Goal: Task Accomplishment & Management: Complete application form

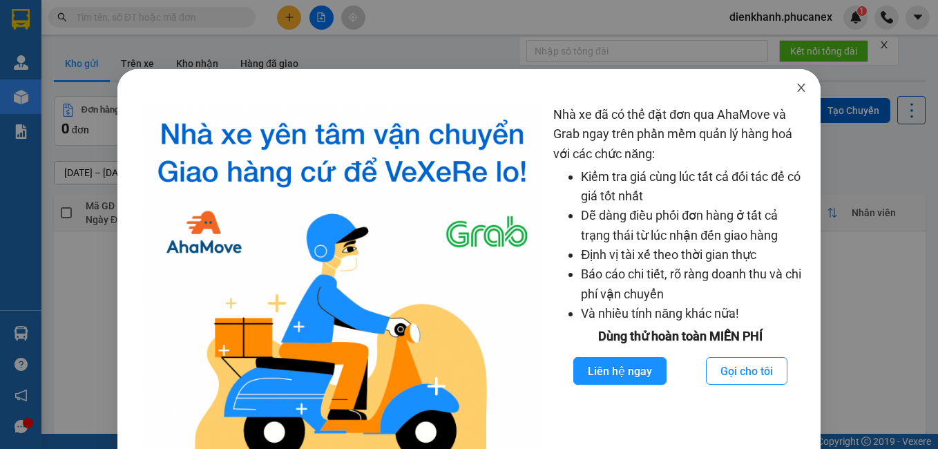
click at [796, 88] on icon "close" at bounding box center [801, 87] width 11 height 11
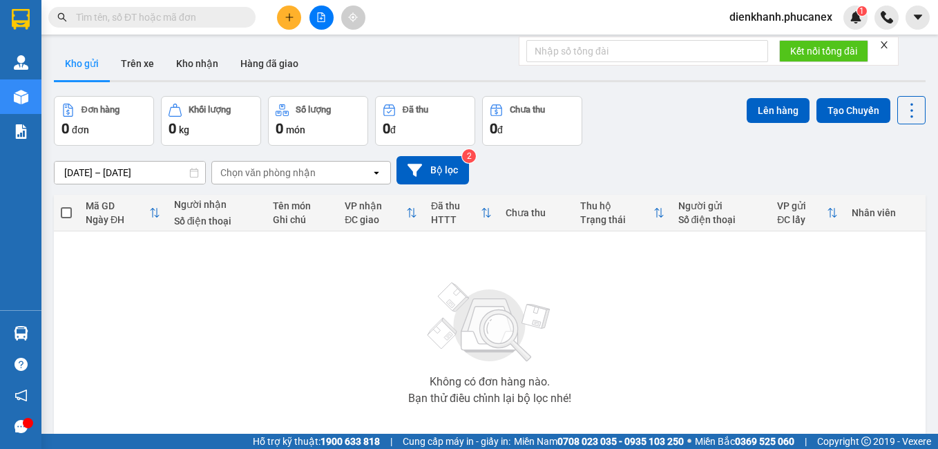
click at [169, 14] on input "text" at bounding box center [157, 17] width 163 height 15
click at [282, 20] on button at bounding box center [289, 18] width 24 height 24
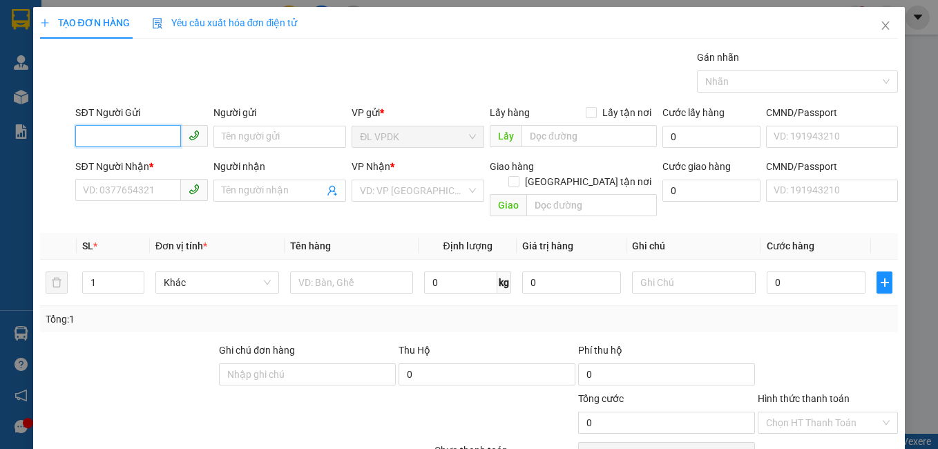
click at [176, 130] on input "SĐT Người Gửi" at bounding box center [128, 136] width 106 height 22
click at [151, 165] on div "0707328243 - NGHĨA" at bounding box center [140, 164] width 115 height 15
type input "0707328243"
type input "NGHĨA"
type input "0948646521"
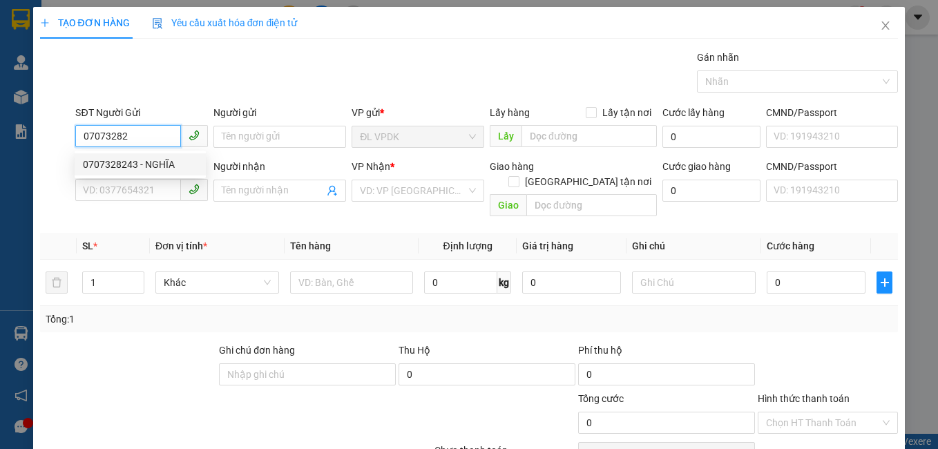
type input "ANH BỈNH"
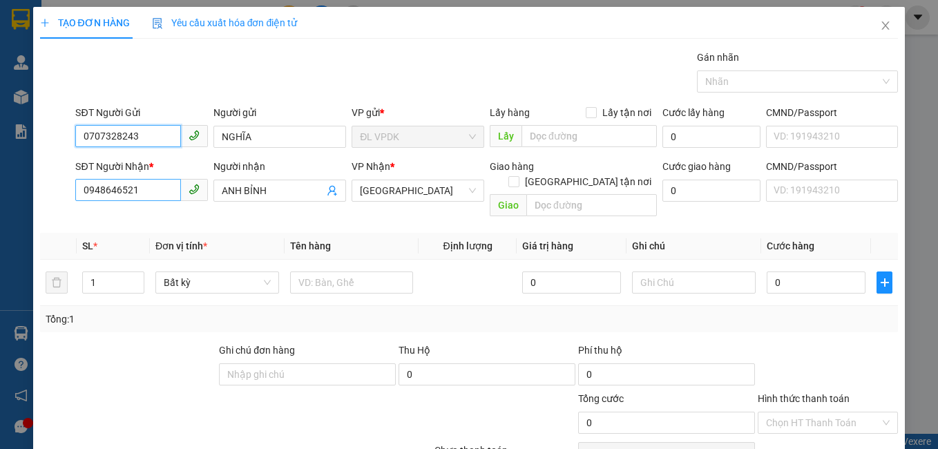
type input "0707328243"
drag, startPoint x: 143, startPoint y: 186, endPoint x: 76, endPoint y: 177, distance: 67.5
click at [70, 184] on div "SĐT Người Nhận * 0948646521 Người nhận ANH BỈNH VP Nhận * [GEOGRAPHIC_DATA] tận…" at bounding box center [469, 191] width 861 height 64
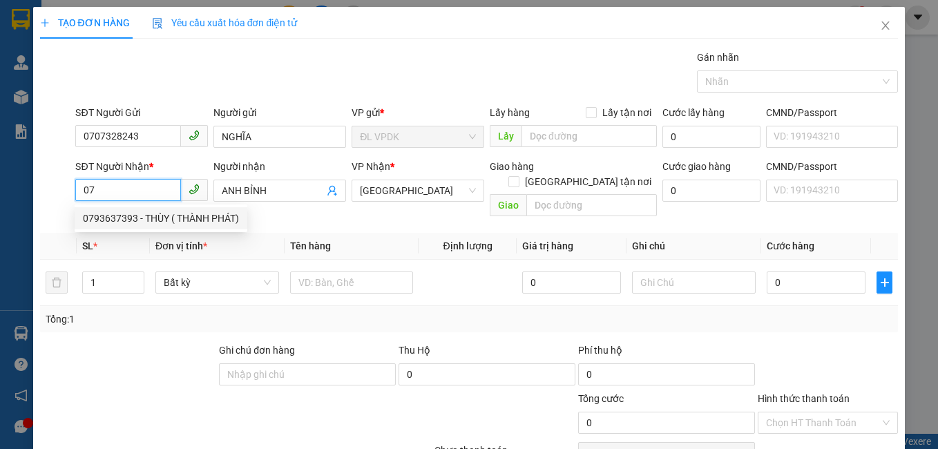
click at [131, 221] on div "0793637393 - THÙY ( THÀNH PHÁT)" at bounding box center [161, 218] width 156 height 15
type input "0793637393"
type input "THÙY ( THÀNH PHÁT)"
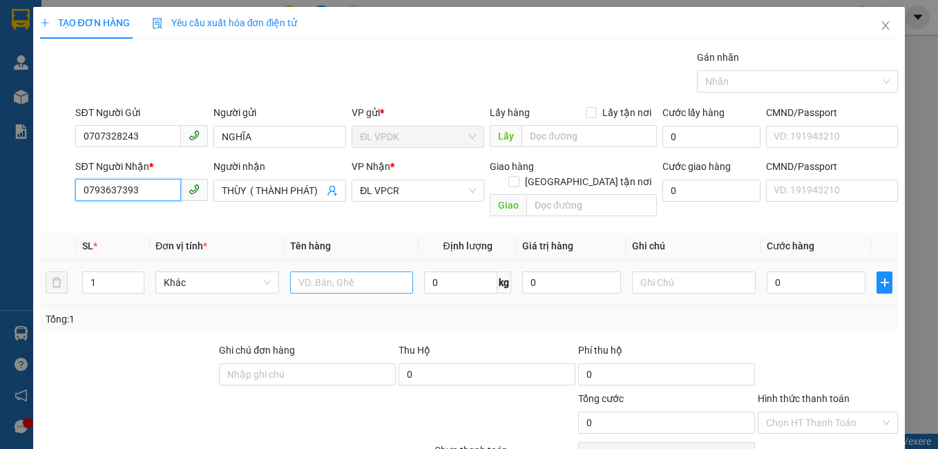
type input "0793637393"
click at [362, 275] on input "text" at bounding box center [352, 282] width 124 height 22
type input "1 TG"
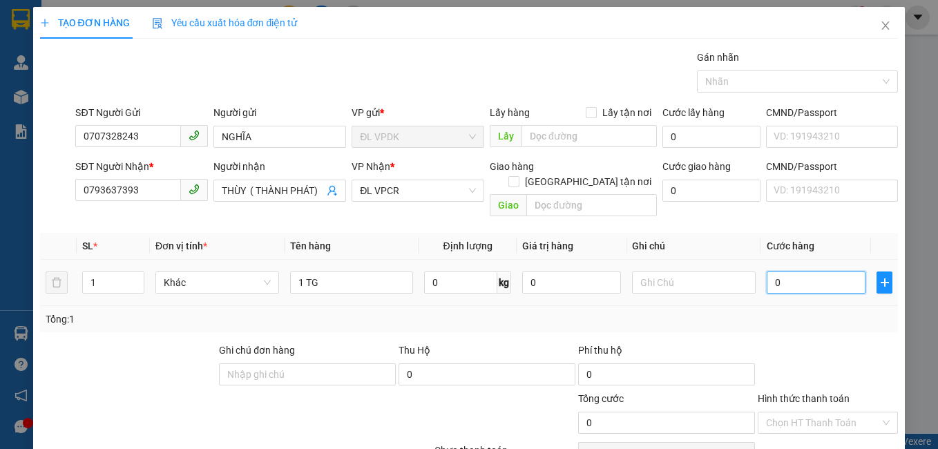
click at [803, 271] on input "0" at bounding box center [816, 282] width 99 height 22
type input "3"
type input "30"
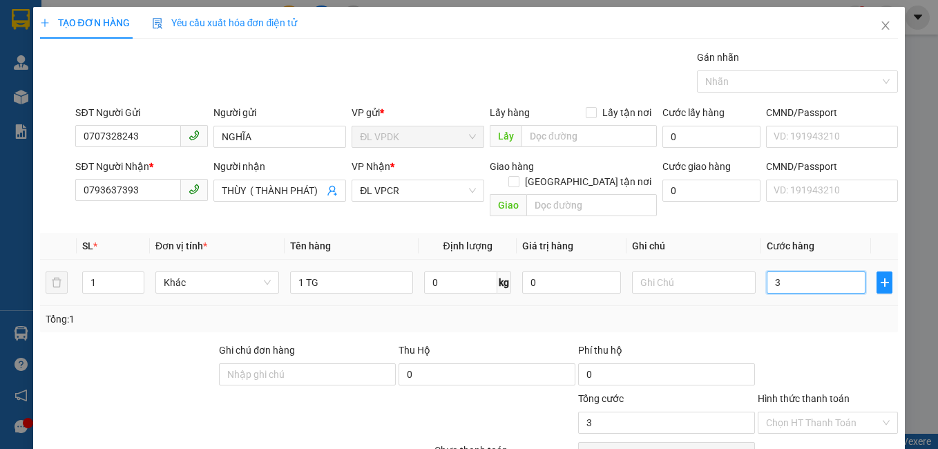
type input "30"
drag, startPoint x: 783, startPoint y: 269, endPoint x: 753, endPoint y: 255, distance: 32.8
click at [751, 260] on tr "1 Khác 1 TG 0 kg 0 30" at bounding box center [469, 283] width 858 height 46
type input "4"
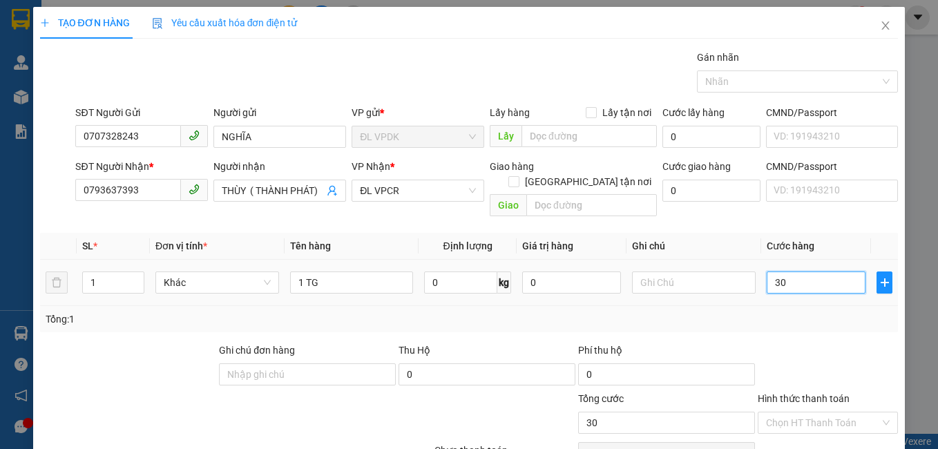
type input "4"
type input "40"
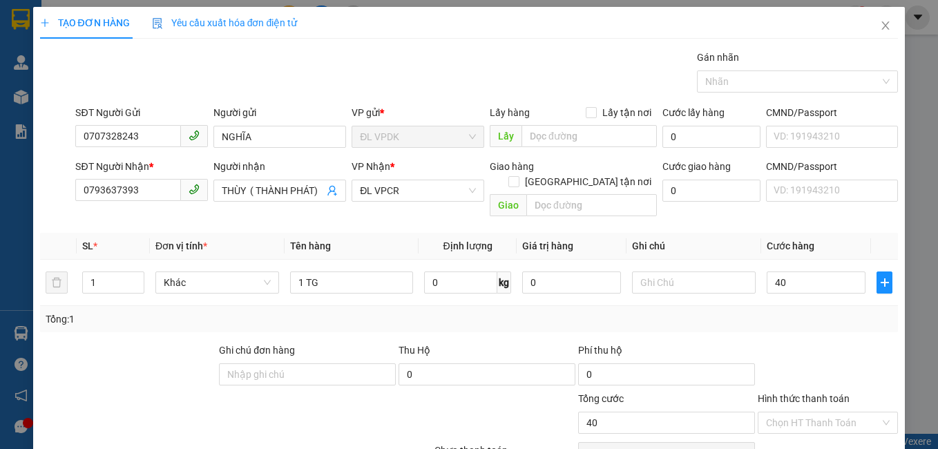
type input "40.000"
click at [780, 311] on div "Tổng: 1" at bounding box center [469, 318] width 847 height 15
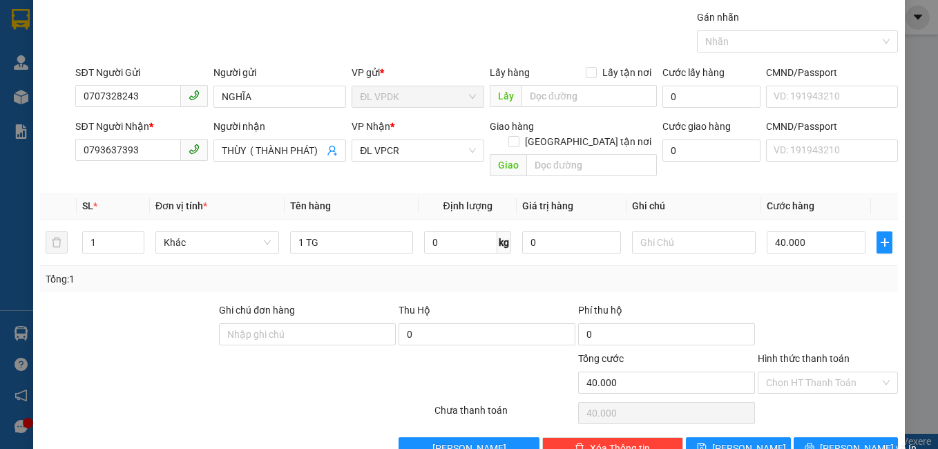
scroll to position [62, 0]
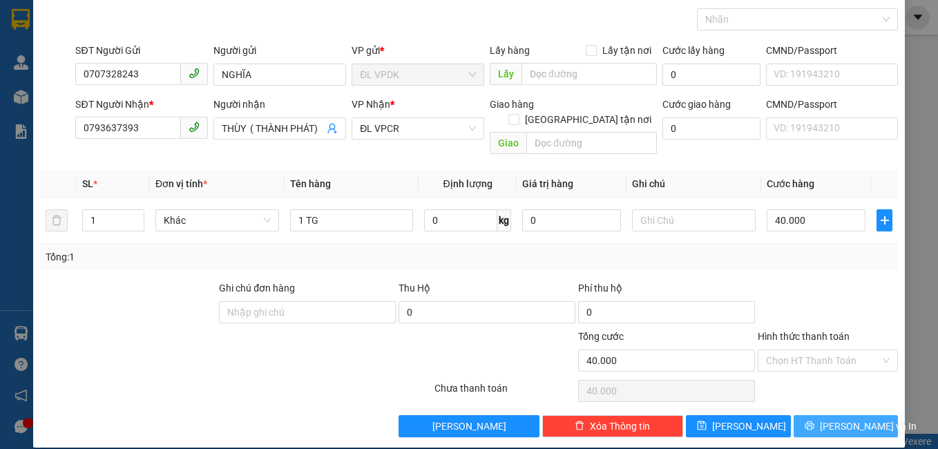
click at [849, 419] on span "[PERSON_NAME] và In" at bounding box center [868, 426] width 97 height 15
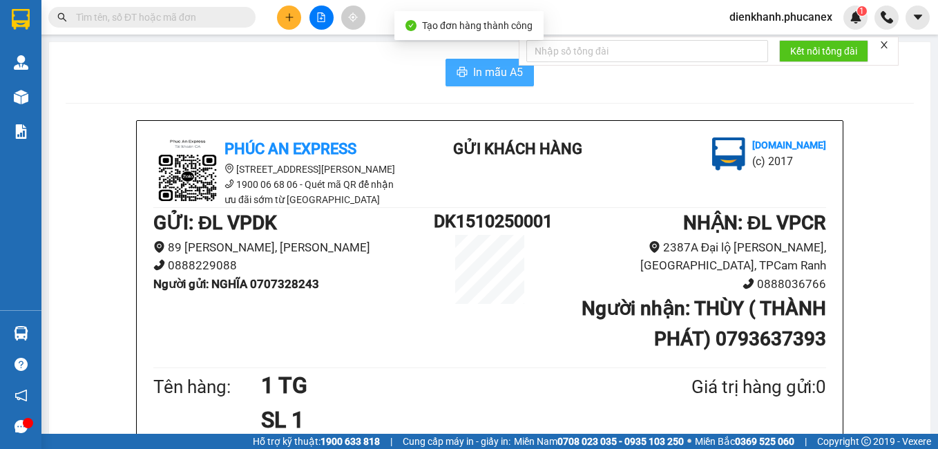
click at [515, 73] on span "In mẫu A5" at bounding box center [498, 72] width 50 height 17
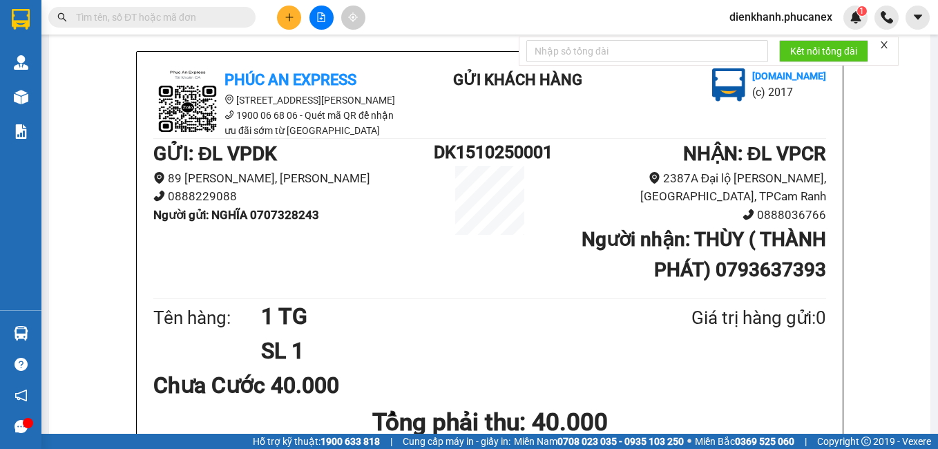
click at [285, 21] on icon "plus" at bounding box center [290, 17] width 10 height 10
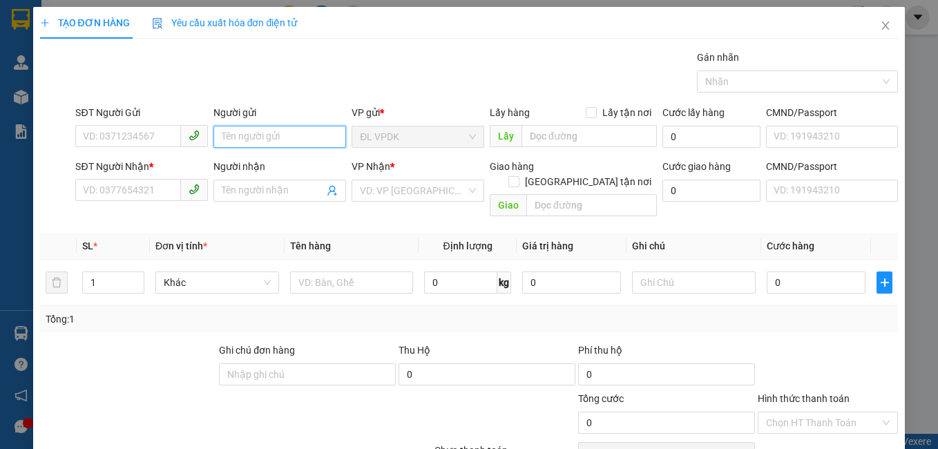
click at [251, 139] on input "Người gửi" at bounding box center [279, 137] width 133 height 22
type input "A"
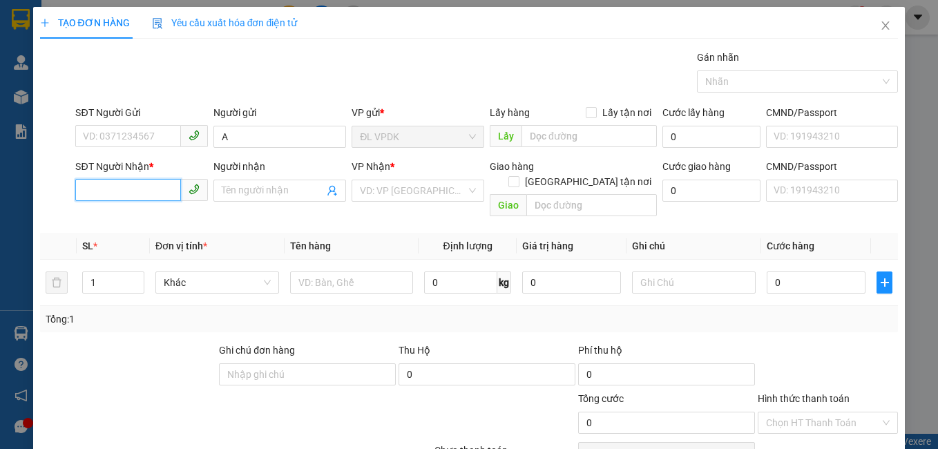
drag, startPoint x: 159, startPoint y: 185, endPoint x: 173, endPoint y: 164, distance: 25.3
click at [169, 180] on input "SĐT Người Nhận *" at bounding box center [128, 190] width 106 height 22
type input "032523000"
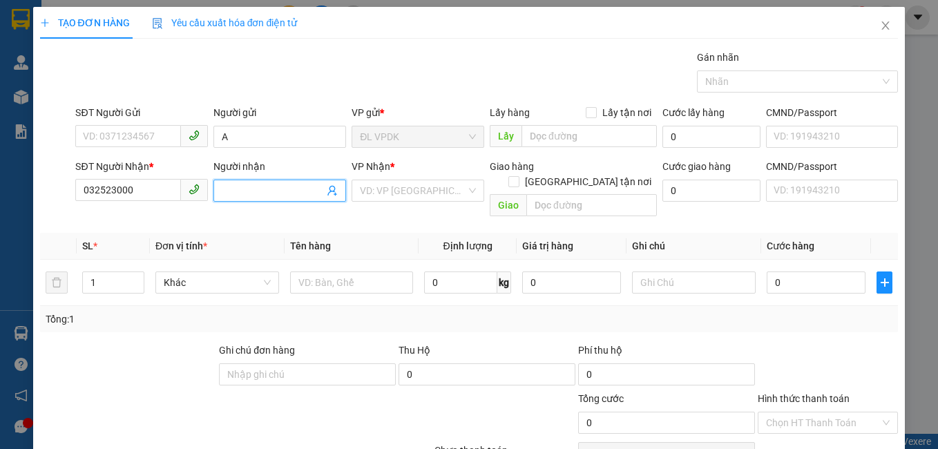
click at [259, 186] on input "Người nhận" at bounding box center [273, 190] width 102 height 15
type input "B"
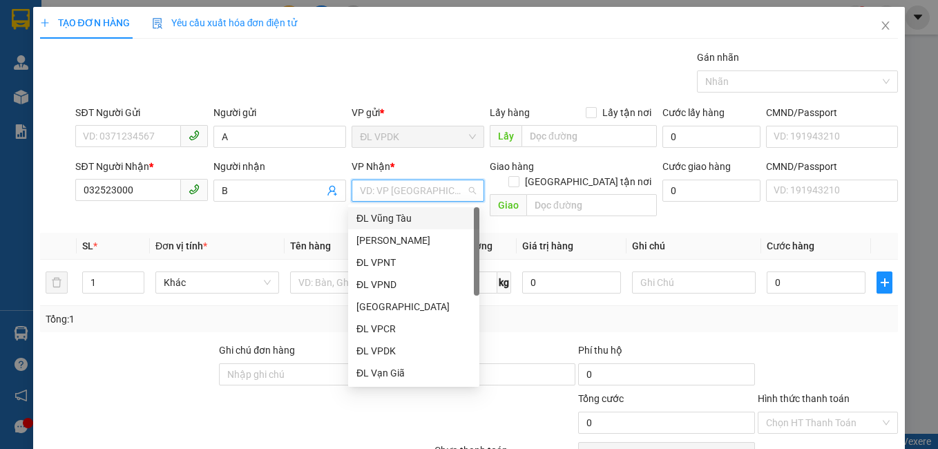
click at [395, 193] on input "search" at bounding box center [413, 190] width 106 height 21
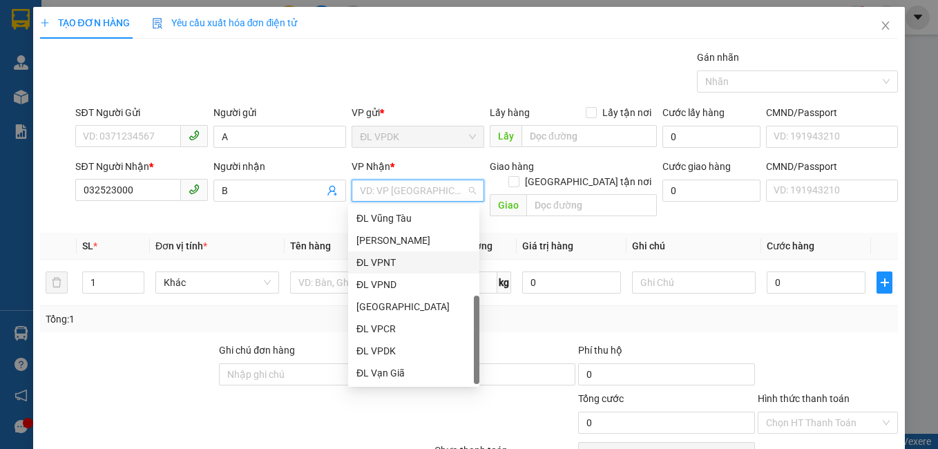
scroll to position [22, 0]
click at [394, 262] on div "ĐL VPND" at bounding box center [413, 262] width 115 height 15
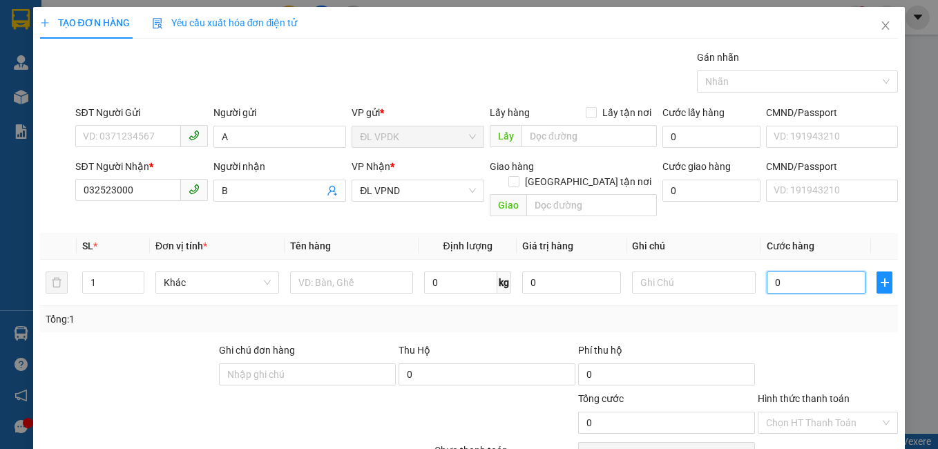
type input "2"
type input "20"
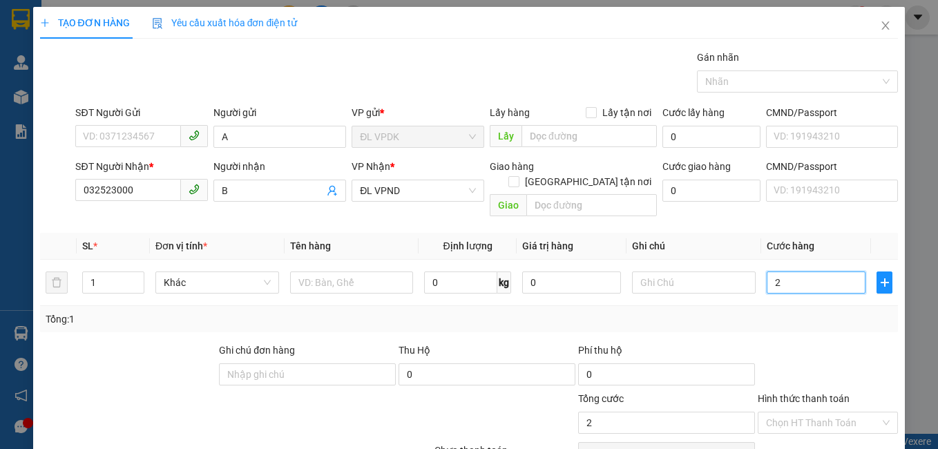
type input "20"
type input "20.000"
click at [695, 311] on div "Tổng: 1" at bounding box center [469, 318] width 847 height 15
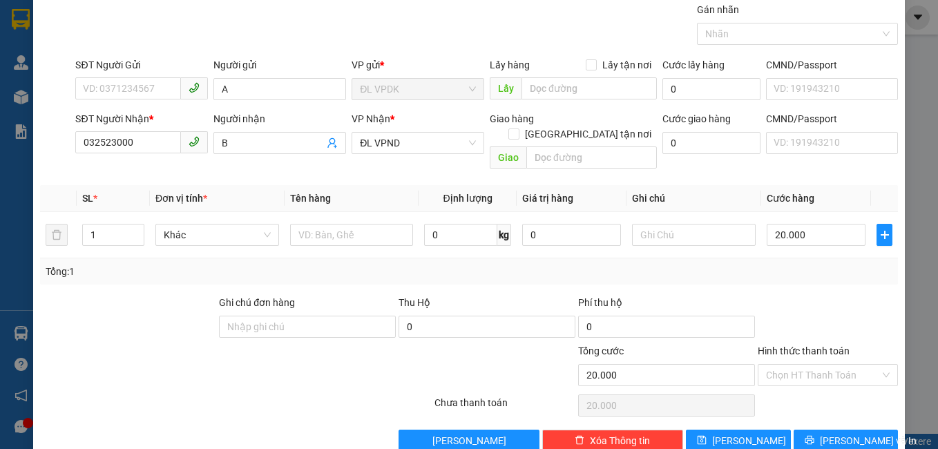
scroll to position [62, 0]
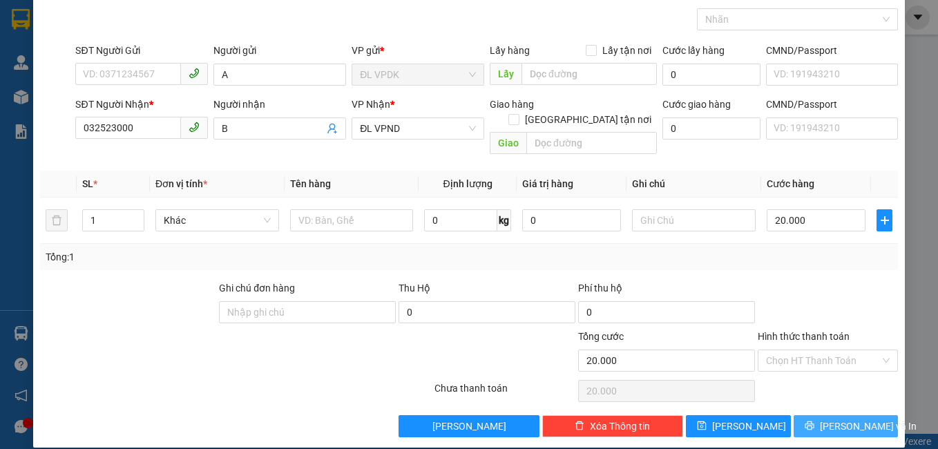
click at [818, 415] on button "[PERSON_NAME] và In" at bounding box center [846, 426] width 105 height 22
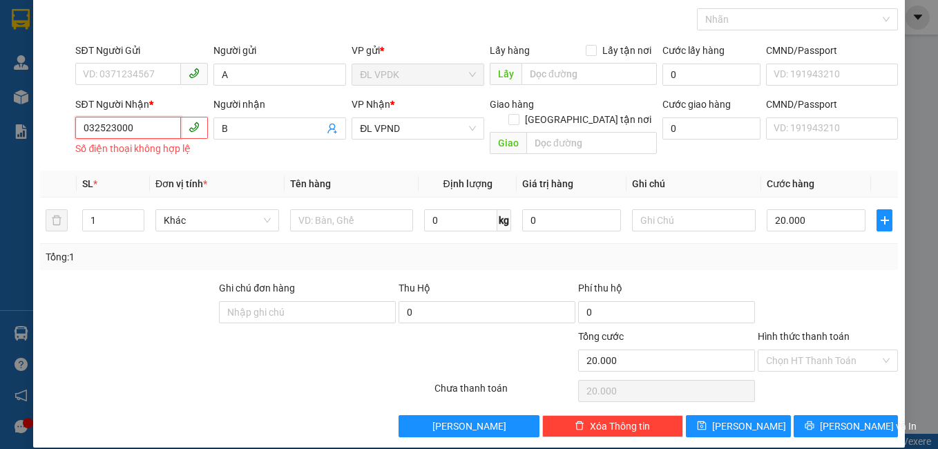
click at [137, 122] on input "032523000" at bounding box center [128, 128] width 106 height 22
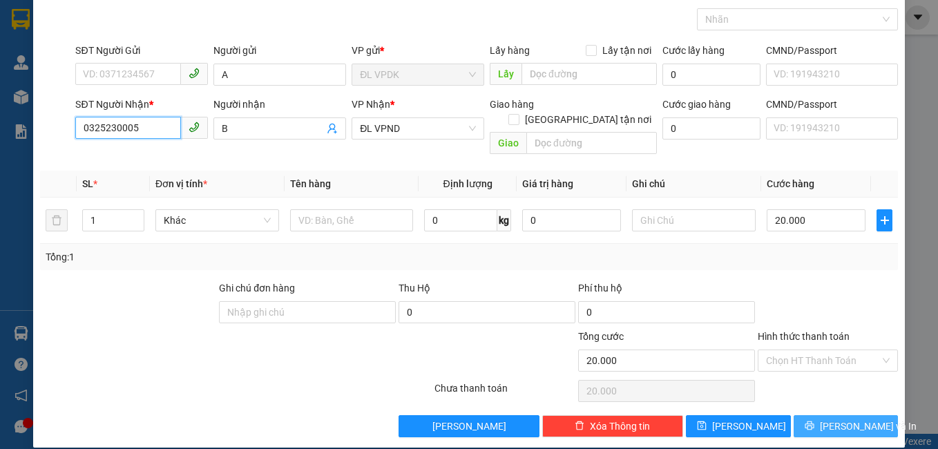
type input "0325230005"
click at [847, 419] on span "[PERSON_NAME] và In" at bounding box center [868, 426] width 97 height 15
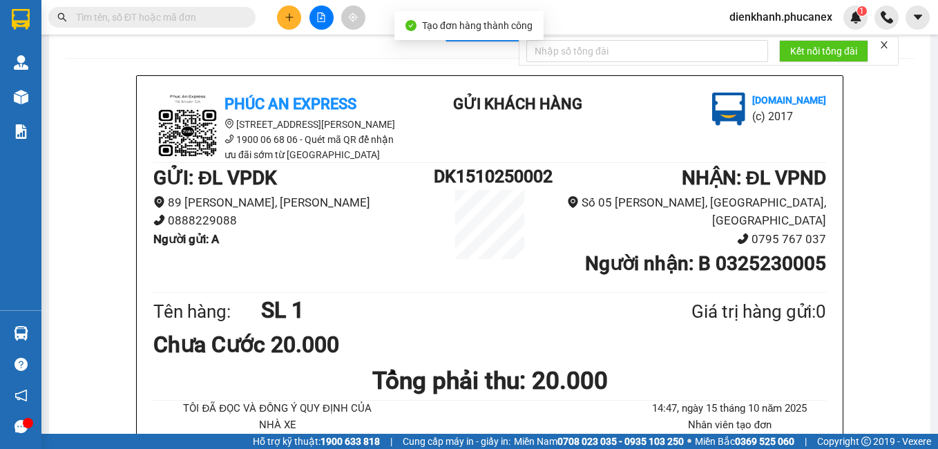
scroll to position [69, 0]
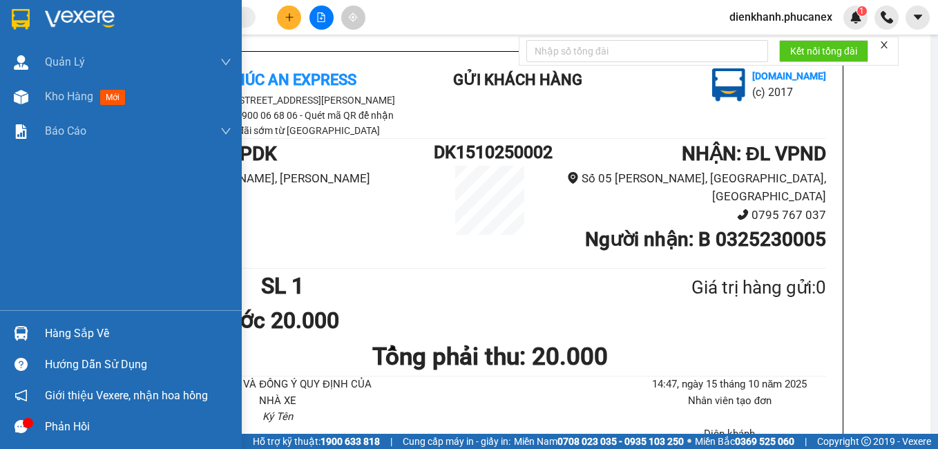
click at [26, 10] on img at bounding box center [21, 19] width 18 height 21
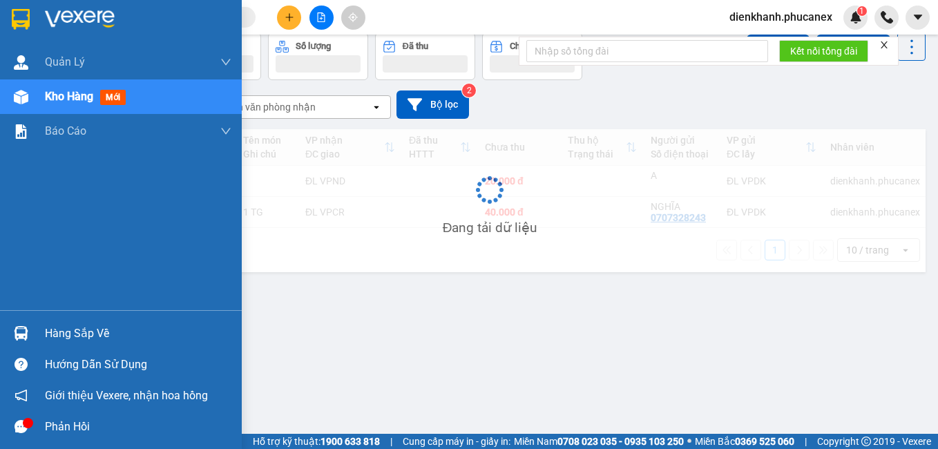
scroll to position [64, 0]
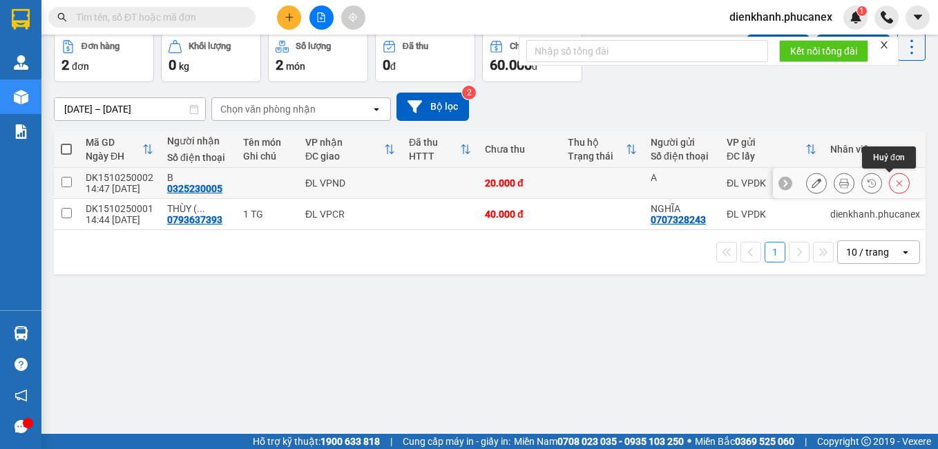
click at [894, 187] on icon at bounding box center [899, 183] width 10 height 10
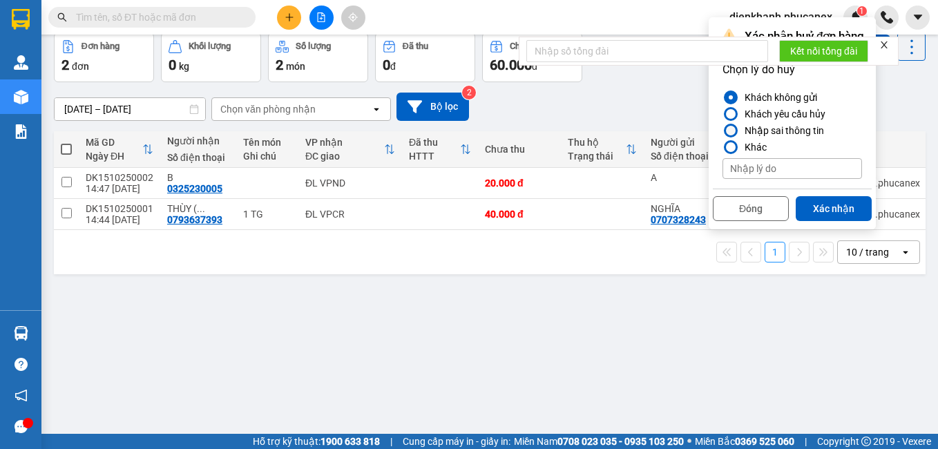
click at [780, 131] on div "Nhập sai thông tin" at bounding box center [781, 130] width 85 height 17
click at [722, 131] on input "Nhập sai thông tin" at bounding box center [722, 131] width 0 height 0
click at [825, 208] on button "Xác nhận" at bounding box center [834, 208] width 76 height 25
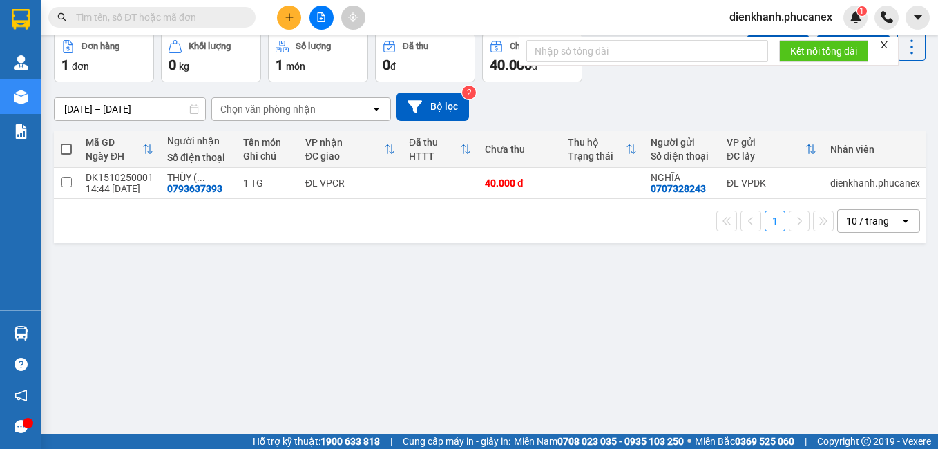
scroll to position [0, 0]
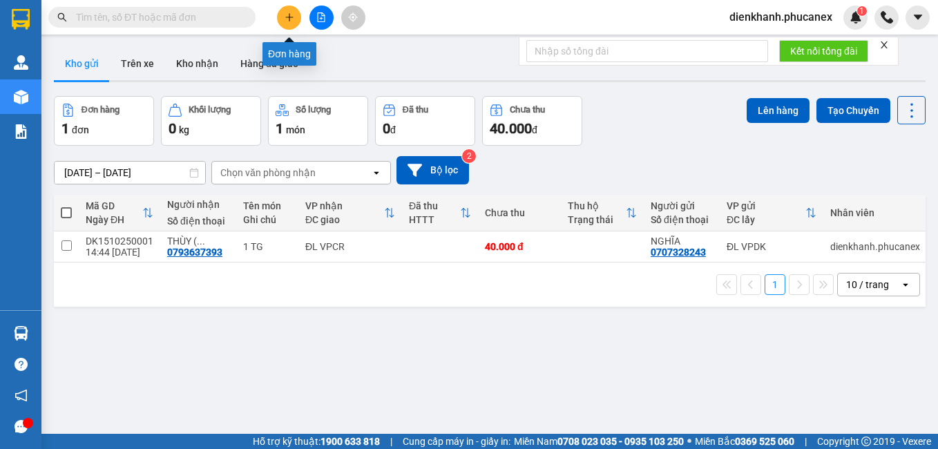
click at [289, 15] on icon "plus" at bounding box center [289, 17] width 1 height 8
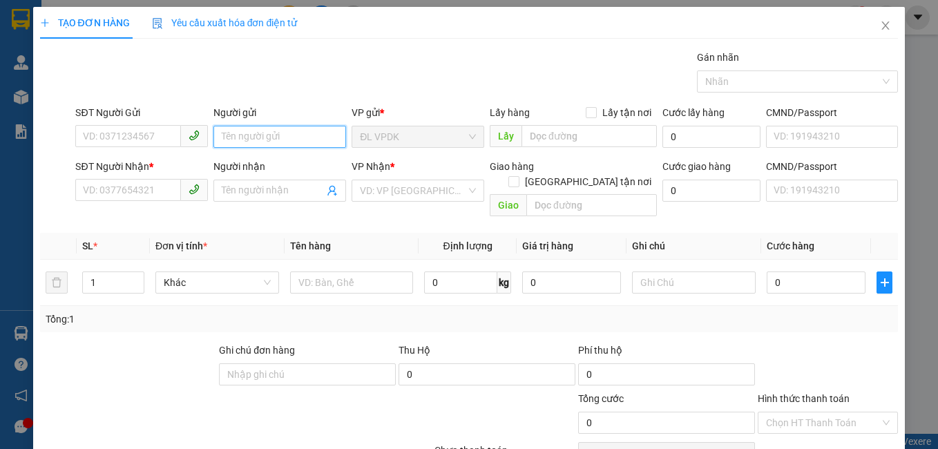
click at [287, 140] on input "Người gửi" at bounding box center [279, 137] width 133 height 22
type input "A"
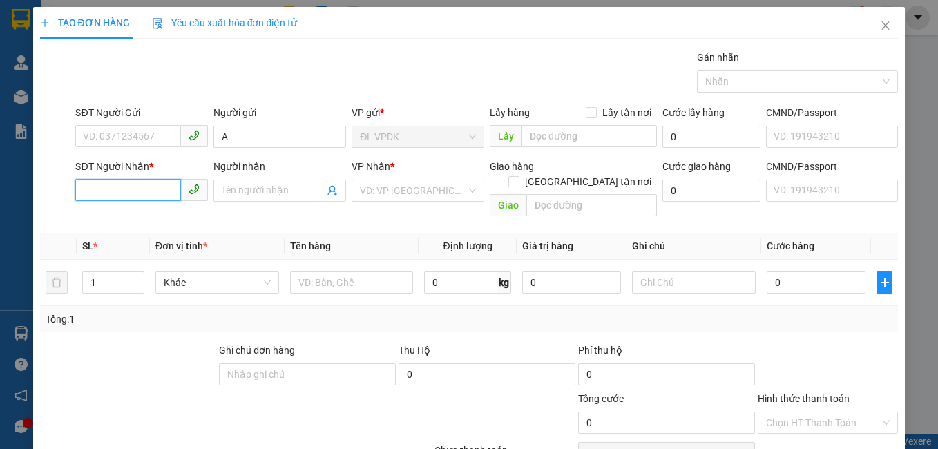
click at [157, 186] on input "SĐT Người Nhận *" at bounding box center [128, 190] width 106 height 22
type input "0352603818"
click at [253, 189] on input "Người nhận" at bounding box center [273, 190] width 102 height 15
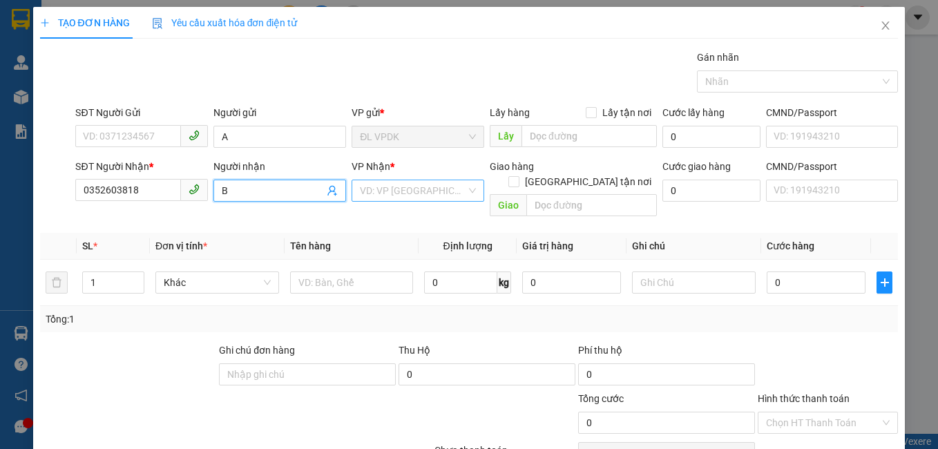
type input "B"
click at [409, 189] on input "search" at bounding box center [413, 190] width 106 height 21
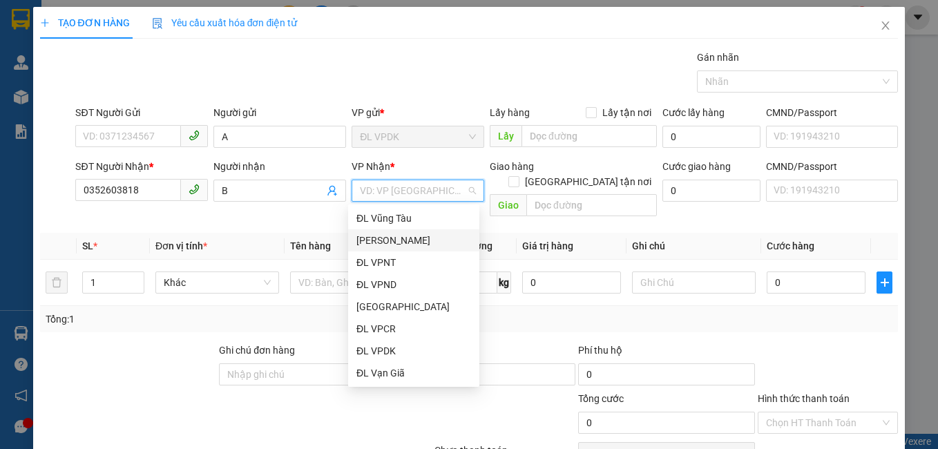
click at [405, 245] on div "[PERSON_NAME]" at bounding box center [413, 240] width 115 height 15
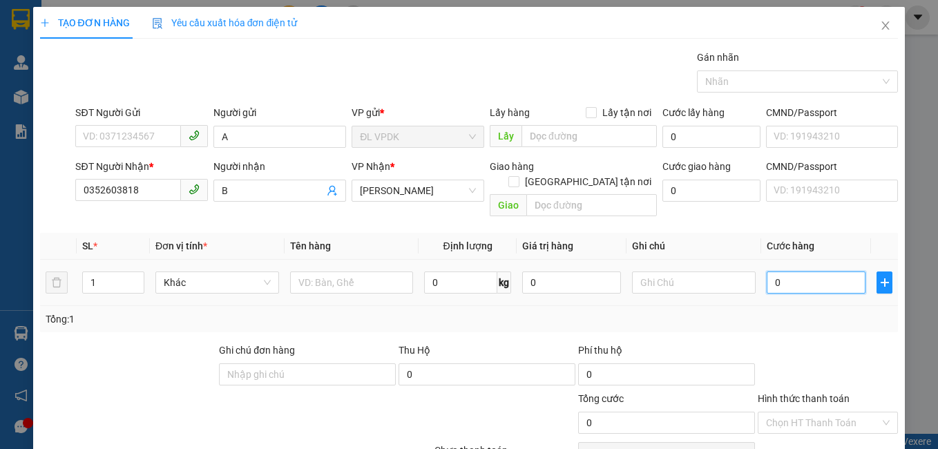
click at [816, 271] on input "0" at bounding box center [816, 282] width 99 height 22
type input "2"
type input "20"
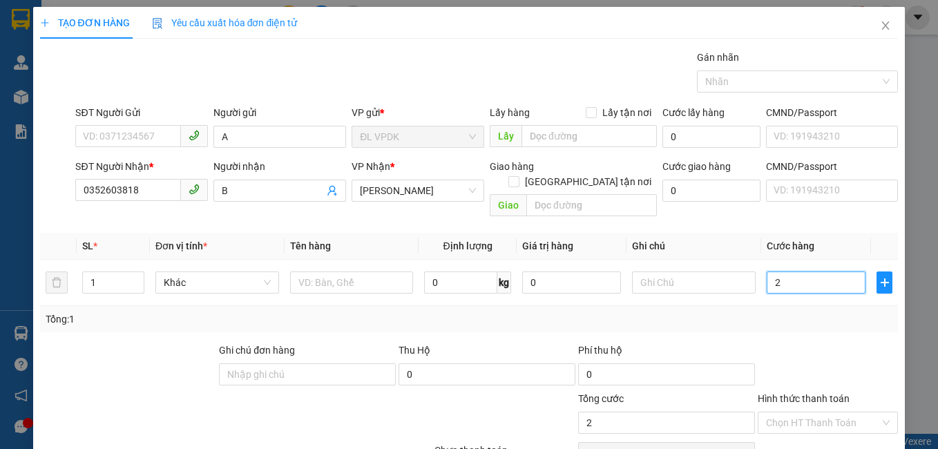
type input "20"
type input "20.000"
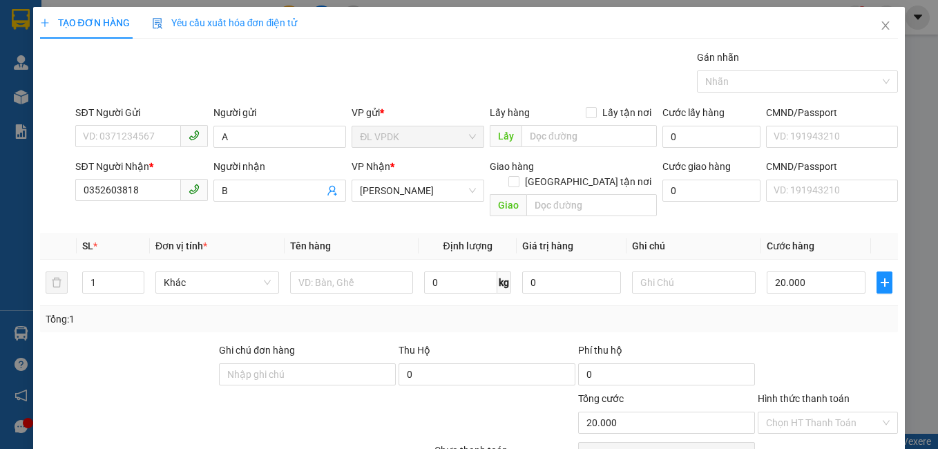
click at [753, 311] on div "Tổng: 1" at bounding box center [469, 318] width 847 height 15
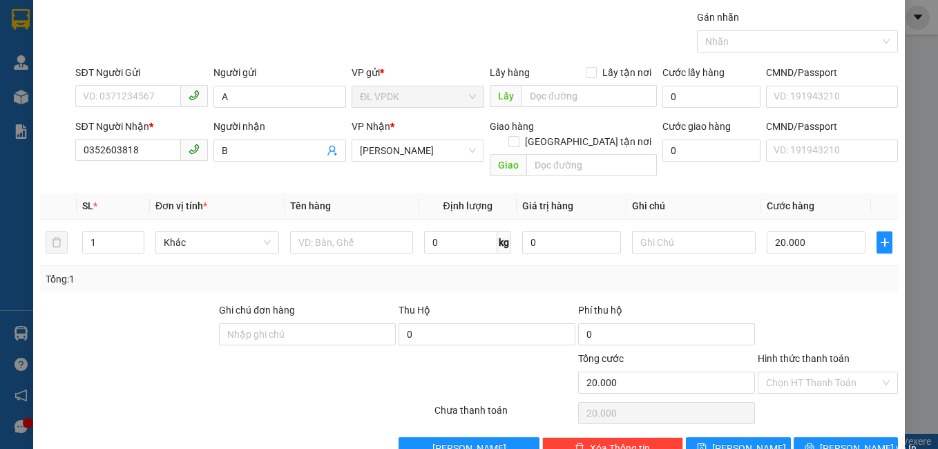
scroll to position [62, 0]
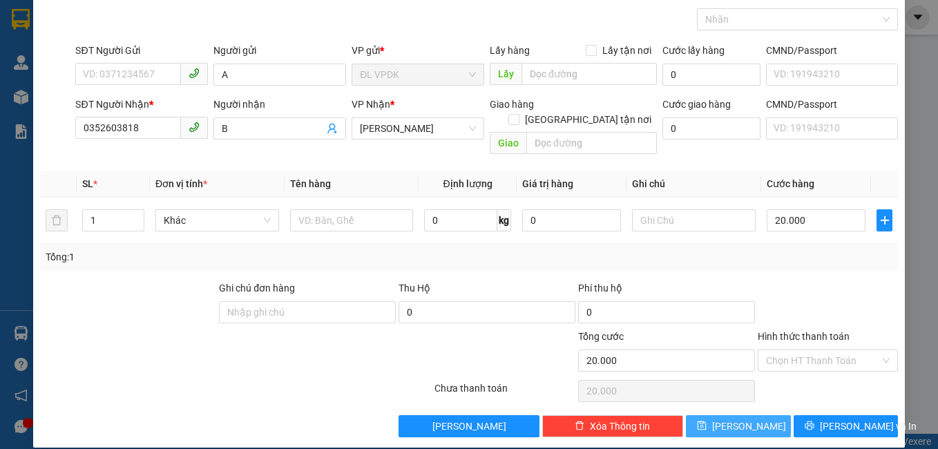
click at [736, 415] on button "[PERSON_NAME]" at bounding box center [738, 426] width 105 height 22
type input "0"
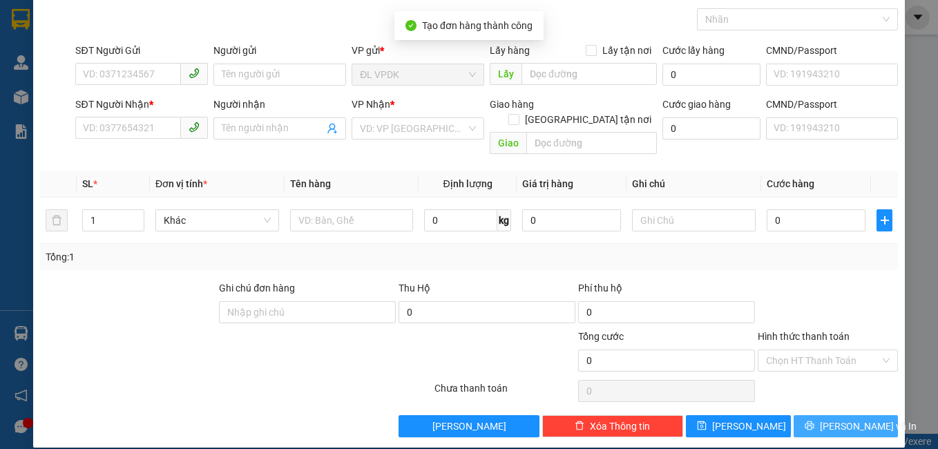
click at [829, 419] on span "[PERSON_NAME] và In" at bounding box center [868, 426] width 97 height 15
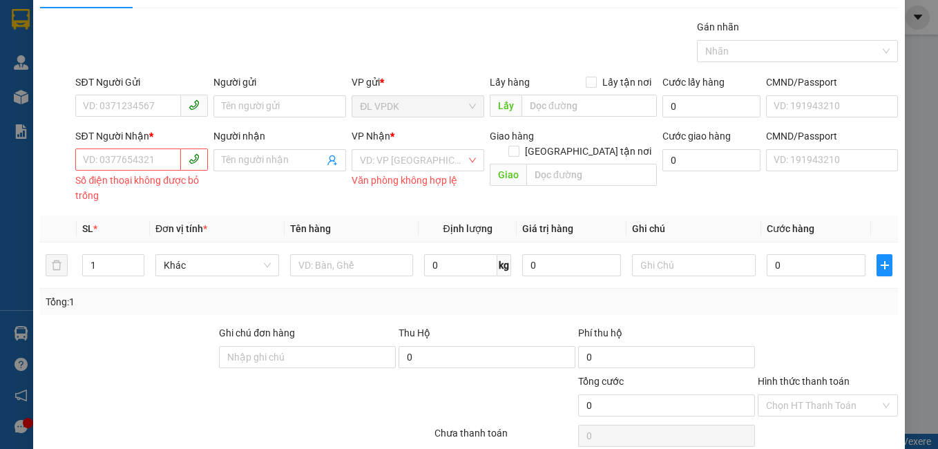
scroll to position [0, 0]
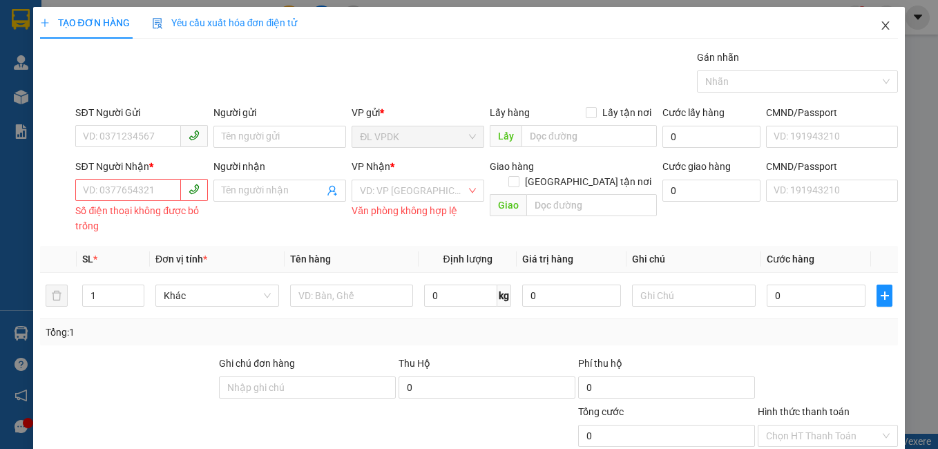
click at [882, 24] on icon "close" at bounding box center [886, 25] width 8 height 8
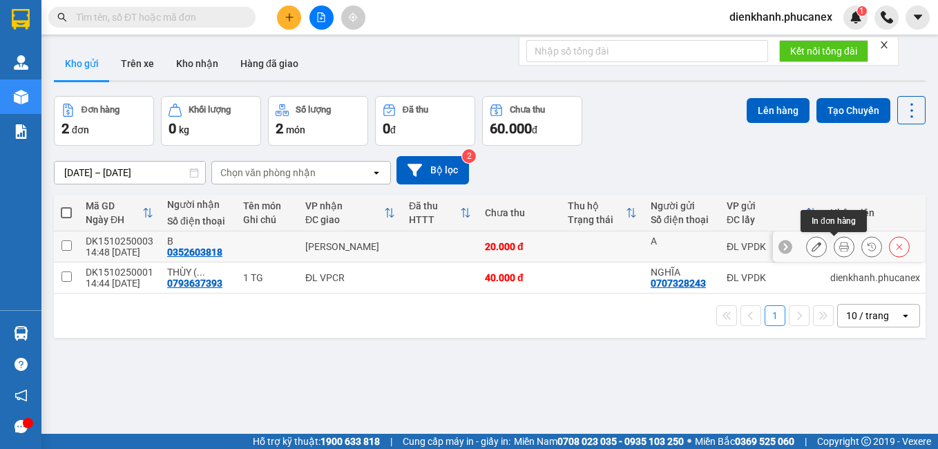
click at [839, 247] on icon at bounding box center [844, 247] width 10 height 10
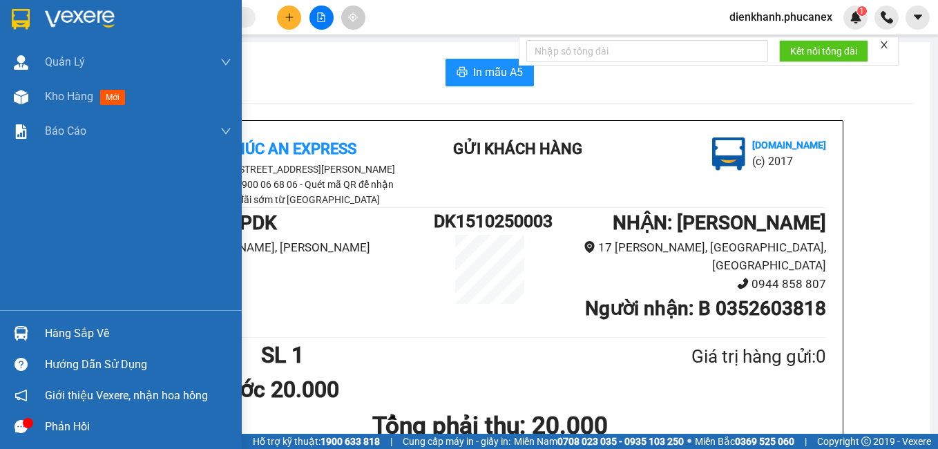
click at [25, 14] on img at bounding box center [21, 19] width 18 height 21
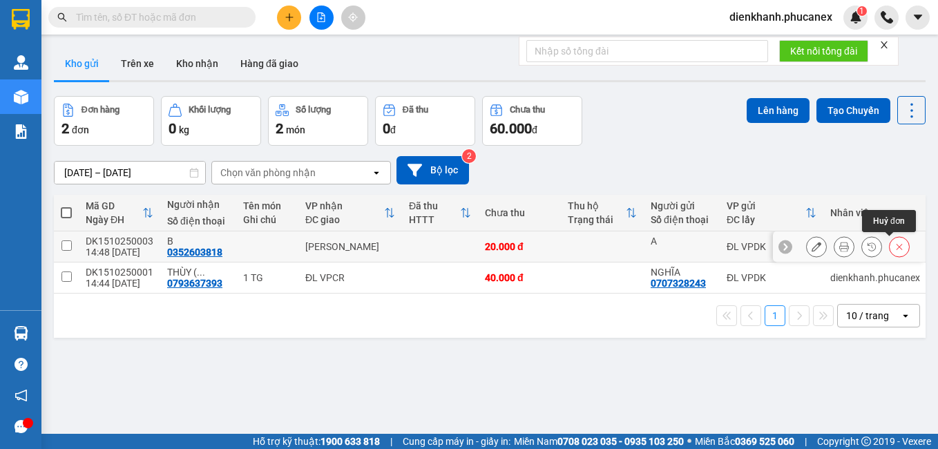
click at [894, 244] on icon at bounding box center [899, 247] width 10 height 10
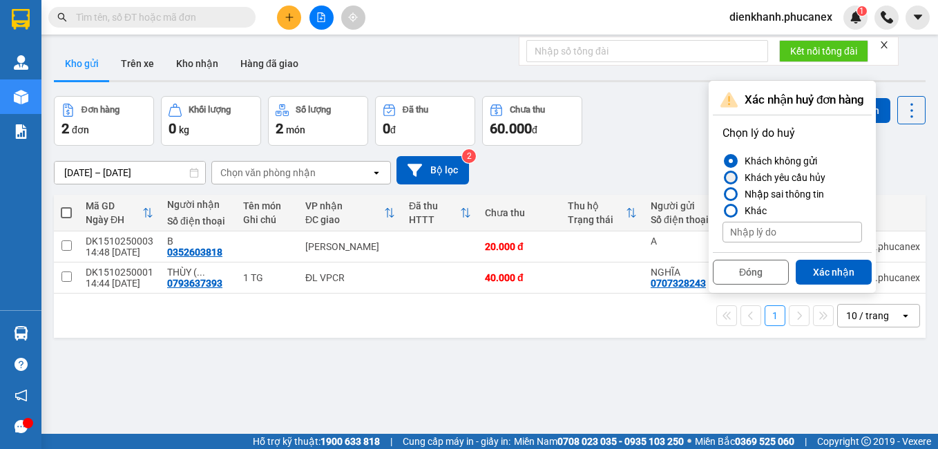
click at [770, 177] on div "Khách yêu cầu hủy" at bounding box center [782, 177] width 86 height 17
click at [722, 177] on input "Khách yêu cầu hủy" at bounding box center [722, 177] width 0 height 0
click at [782, 189] on div "Nhập sai thông tin" at bounding box center [781, 194] width 85 height 17
click at [722, 194] on input "Nhập sai thông tin" at bounding box center [722, 194] width 0 height 0
click at [829, 264] on button "Xác nhận" at bounding box center [834, 272] width 76 height 25
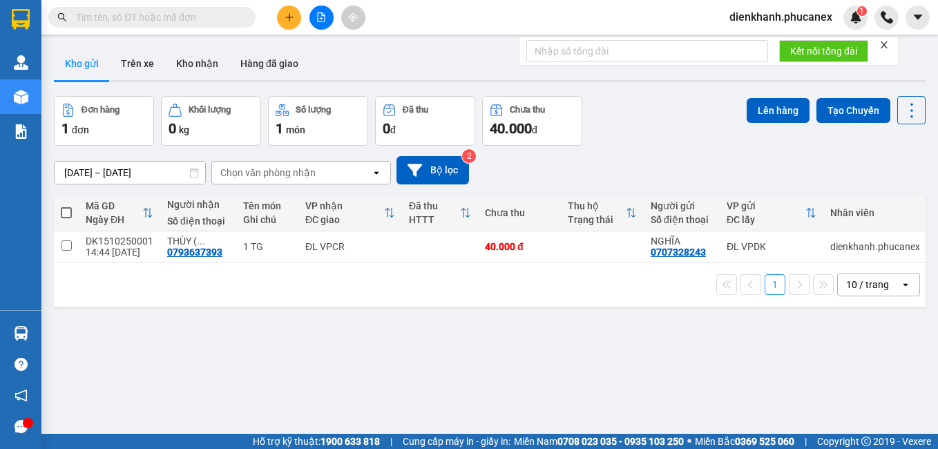
click at [145, 335] on div "ver 1.8.147 Kho gửi Trên xe Kho nhận Hàng đã giao Đơn hàng 1 đơn Khối lượng 0 k…" at bounding box center [489, 265] width 883 height 449
click at [812, 245] on icon at bounding box center [817, 247] width 10 height 10
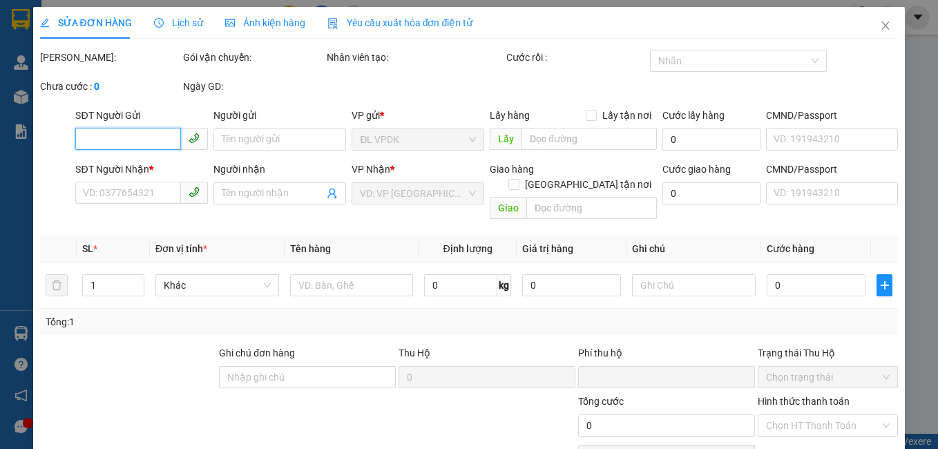
type input "0707328243"
type input "NGHĨA"
type input "0793637393"
type input "THÙY ( THÀNH PHÁT)"
type input "0"
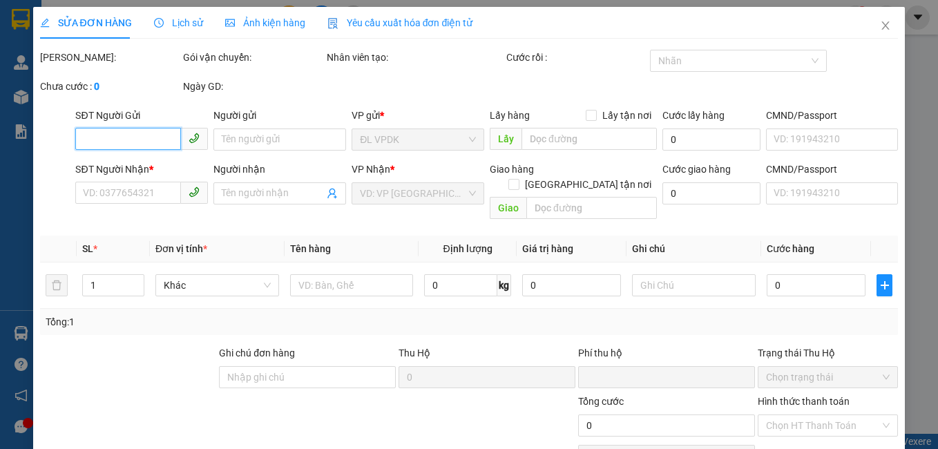
type input "40.000"
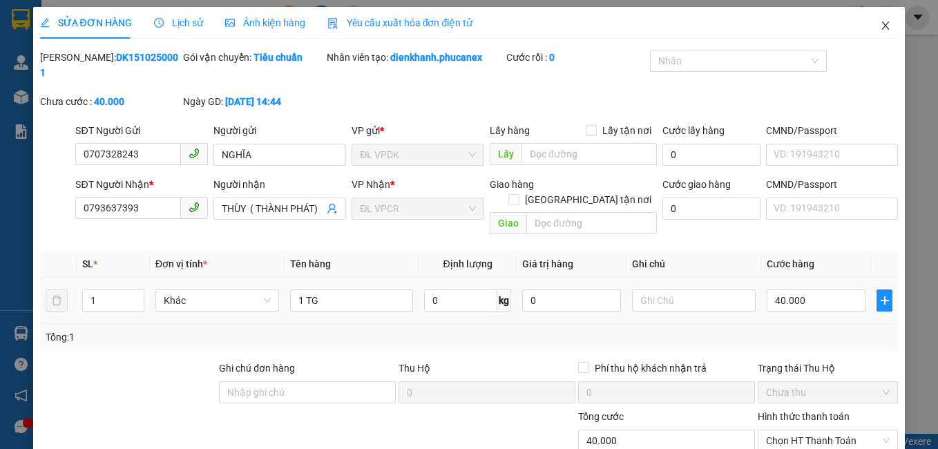
click at [867, 27] on span "Close" at bounding box center [885, 26] width 39 height 39
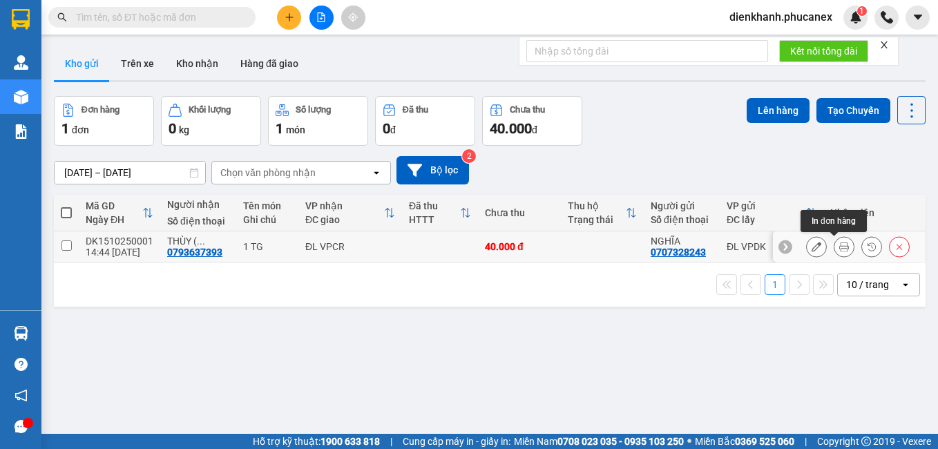
click at [834, 247] on button at bounding box center [843, 247] width 19 height 24
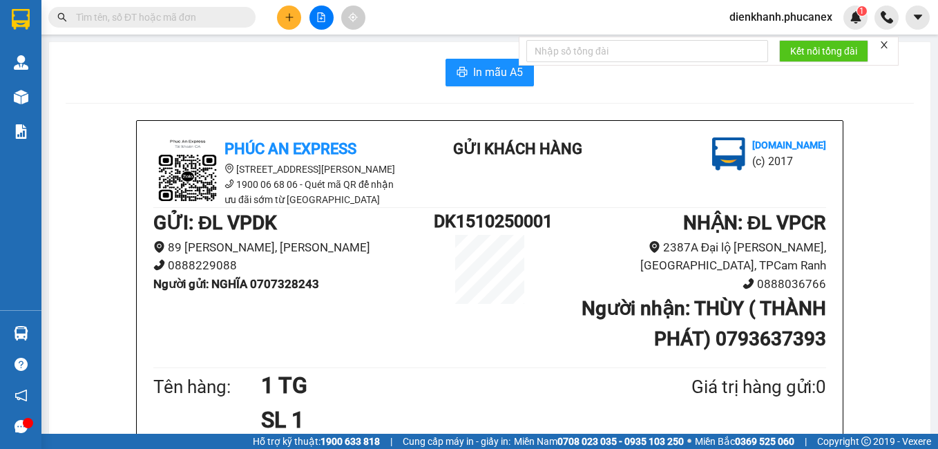
drag, startPoint x: 287, startPoint y: 23, endPoint x: 287, endPoint y: 11, distance: 12.5
click at [287, 11] on button at bounding box center [289, 18] width 24 height 24
